Goal: Transaction & Acquisition: Purchase product/service

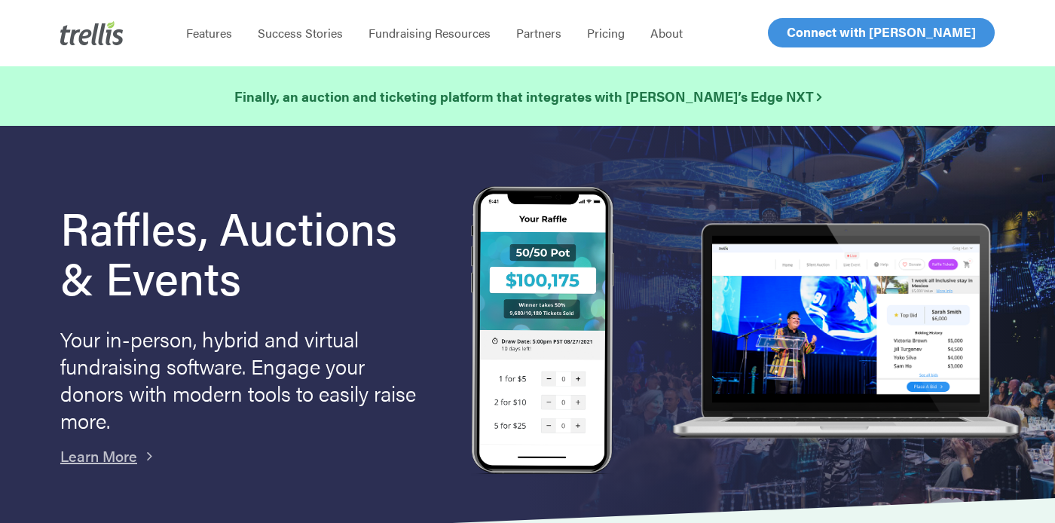
click at [808, 31] on span "Log In" at bounding box center [804, 32] width 36 height 18
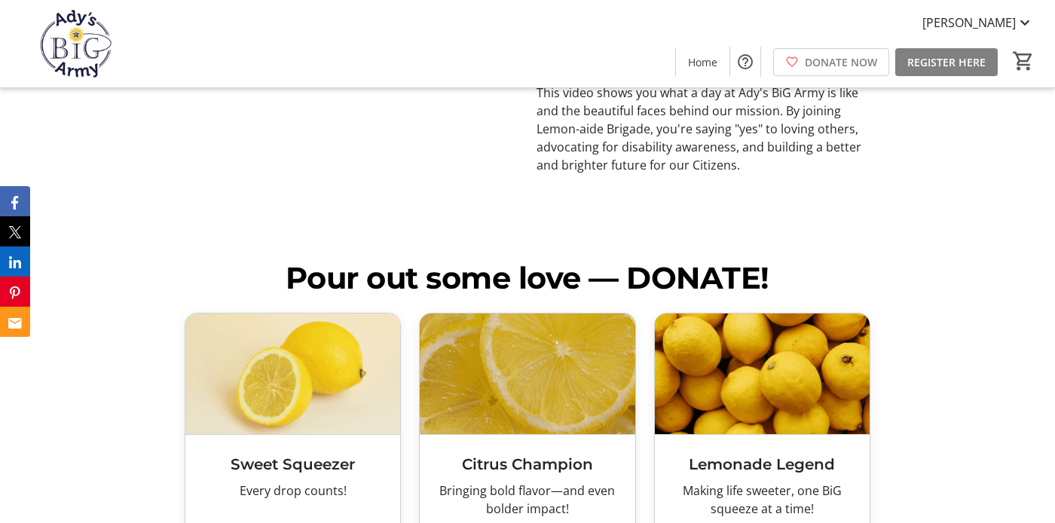
scroll to position [666, 0]
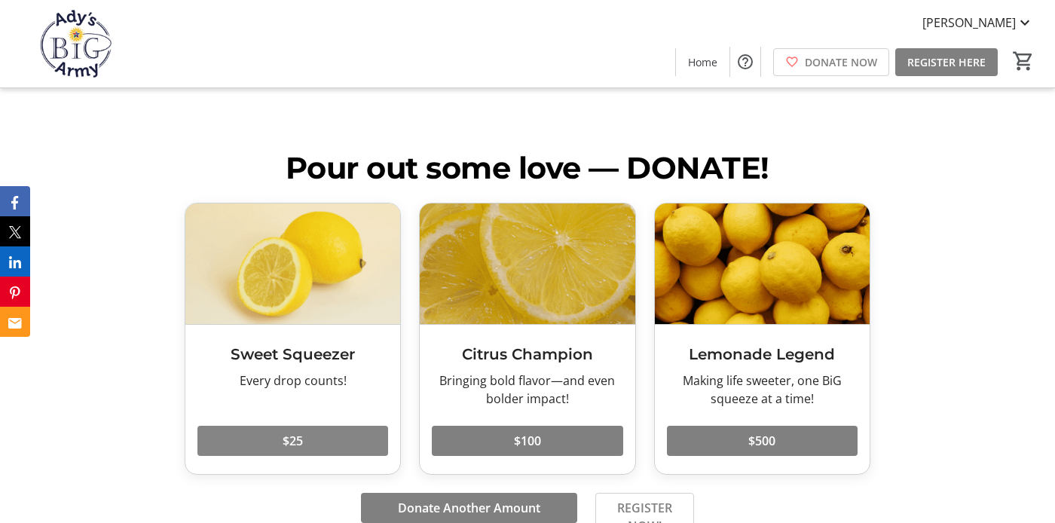
click at [298, 448] on span "$25" at bounding box center [293, 441] width 20 height 18
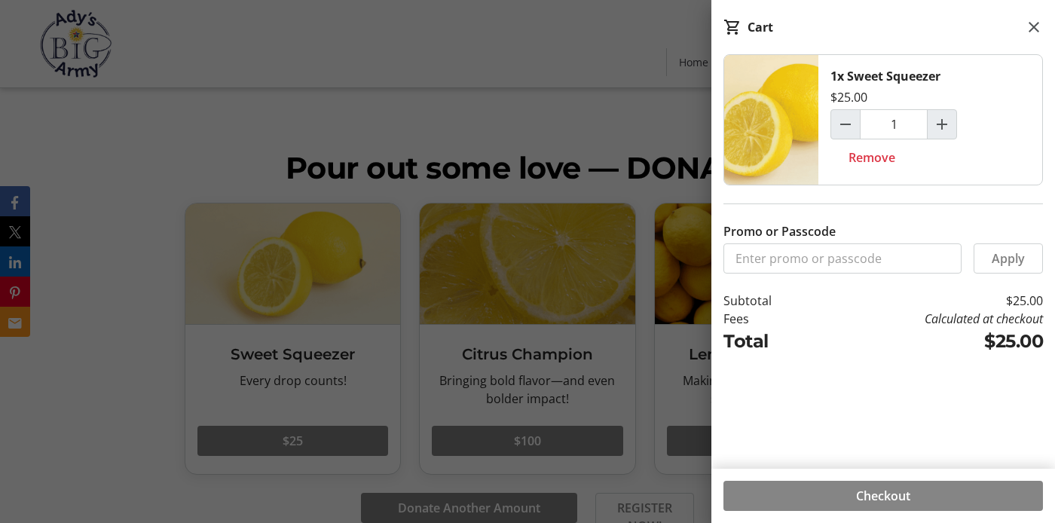
click at [969, 498] on span at bounding box center [884, 496] width 320 height 36
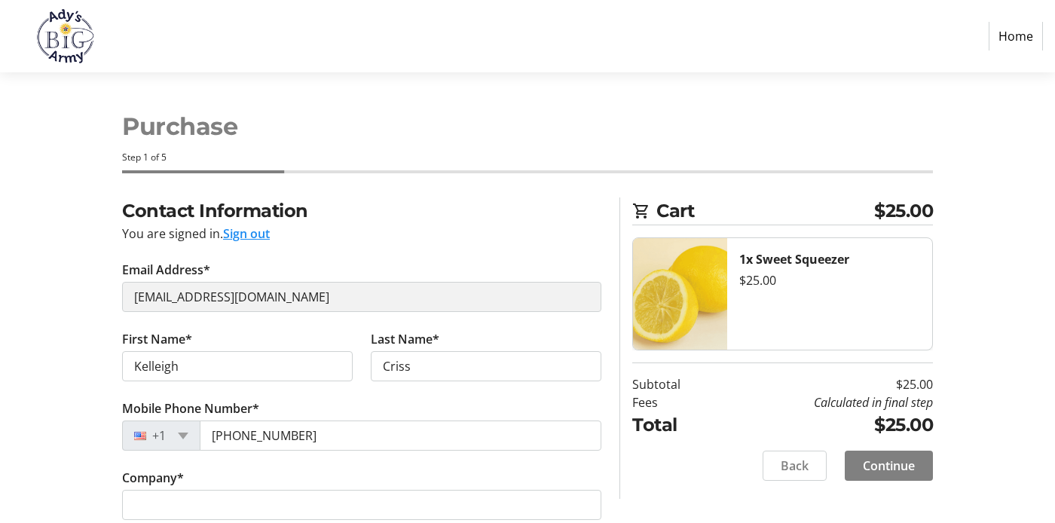
select select "US"
